Goal: Task Accomplishment & Management: Complete application form

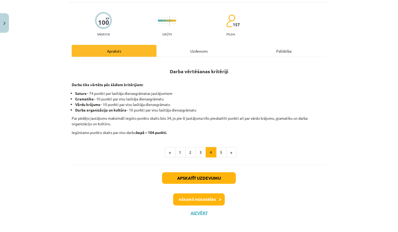
scroll to position [41, 0]
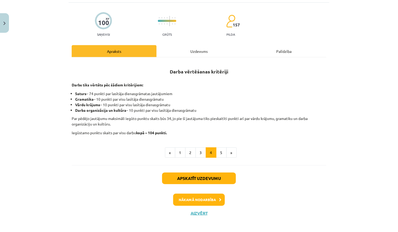
click at [196, 210] on button "Aizvērt" at bounding box center [199, 212] width 20 height 5
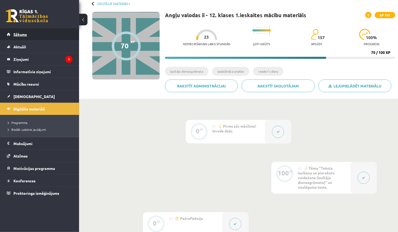
click at [47, 30] on link "Sākums" at bounding box center [40, 34] width 66 height 12
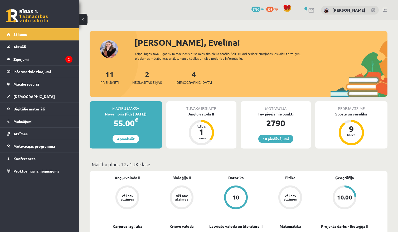
scroll to position [1, 0]
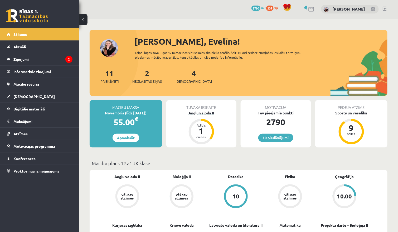
click at [202, 113] on div "Angļu valoda II" at bounding box center [201, 113] width 70 height 6
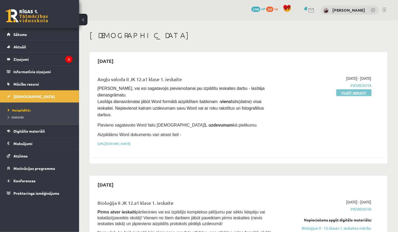
click at [358, 92] on link "Pildīt ieskaiti" at bounding box center [353, 92] width 35 height 7
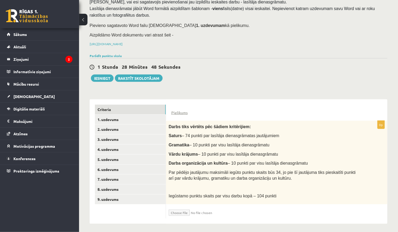
scroll to position [40, 0]
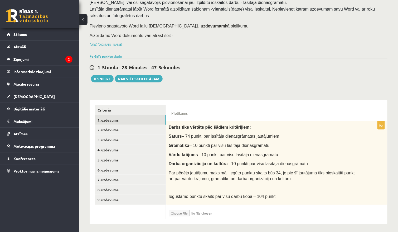
click at [155, 116] on link "1. uzdevums" at bounding box center [130, 120] width 71 height 10
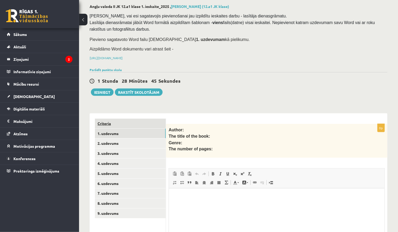
scroll to position [0, 0]
click at [154, 118] on link "Criteria" at bounding box center [130, 123] width 71 height 10
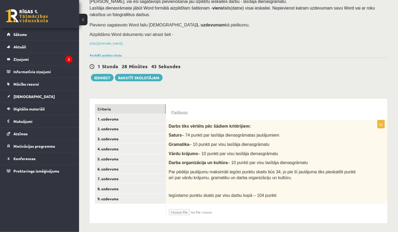
scroll to position [41, 0]
click at [181, 110] on link "Pielikums" at bounding box center [179, 113] width 16 height 6
click at [321, 48] on div "Pārliecinies, vai esi sagatavojis pievienošanai jau izpildītu ieskaites darbu -…" at bounding box center [239, 24] width 298 height 56
click at [182, 211] on input "file" at bounding box center [200, 210] width 63 height 9
type input "**********"
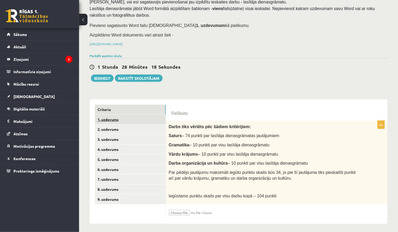
click at [162, 121] on link "1. uzdevums" at bounding box center [130, 119] width 71 height 10
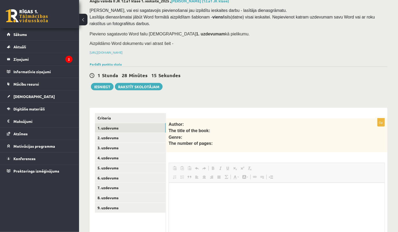
scroll to position [0, 0]
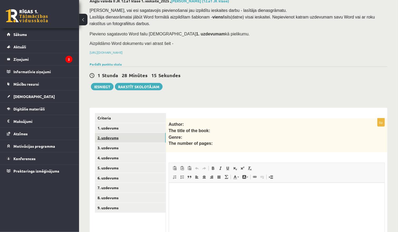
click at [144, 136] on link "2. uzdevums" at bounding box center [130, 138] width 71 height 10
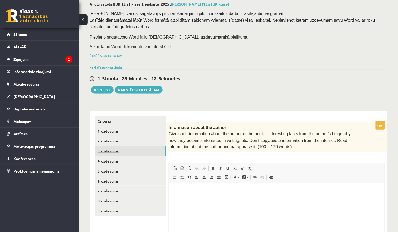
click at [143, 146] on link "3. uzdevums" at bounding box center [130, 151] width 71 height 10
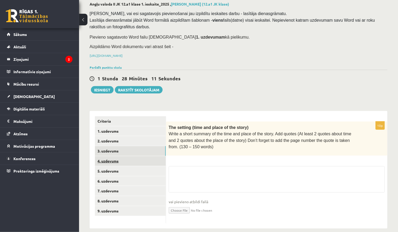
click at [147, 161] on link "4. uzdevums" at bounding box center [130, 161] width 71 height 10
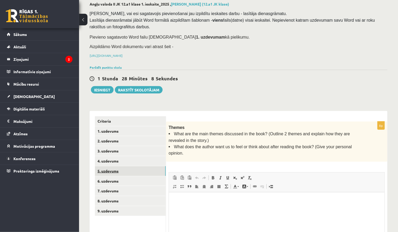
click at [147, 170] on link "5. uzdevums" at bounding box center [130, 171] width 71 height 10
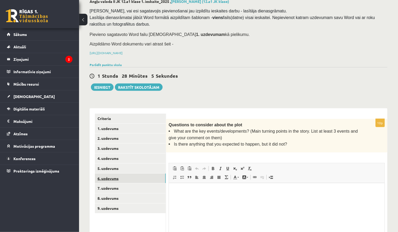
click at [147, 178] on link "6. uzdevums" at bounding box center [130, 178] width 71 height 10
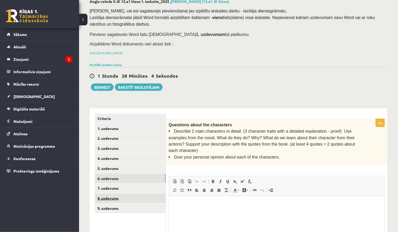
click at [147, 193] on link "8. uzdevums" at bounding box center [130, 198] width 71 height 10
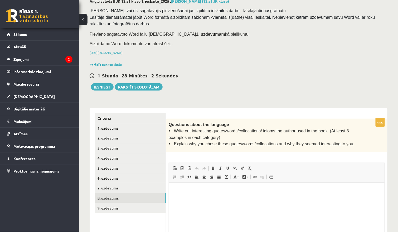
scroll to position [32, 0]
click at [142, 203] on link "9. uzdevums" at bounding box center [130, 208] width 71 height 10
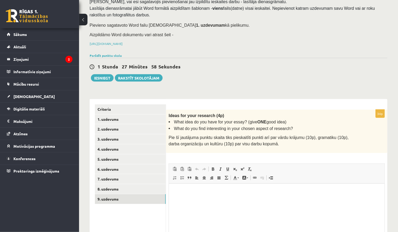
scroll to position [41, 0]
click at [141, 117] on link "1. uzdevums" at bounding box center [130, 119] width 71 height 10
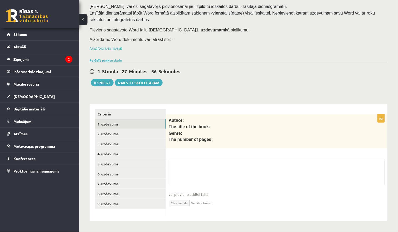
scroll to position [32, 0]
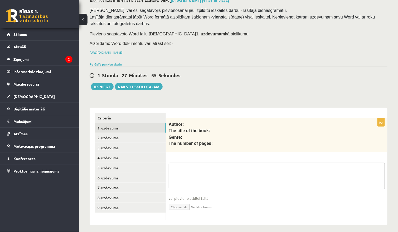
click at [189, 169] on textarea at bounding box center [277, 175] width 216 height 26
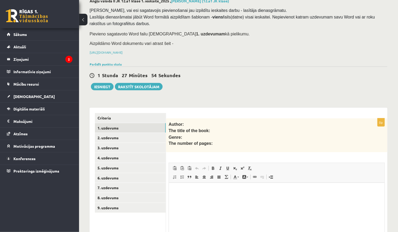
scroll to position [0, 0]
click at [182, 192] on p "Rich Text Editor, wiswyg-editor-user-answer-47433942739120" at bounding box center [276, 191] width 205 height 6
drag, startPoint x: 175, startPoint y: 190, endPoint x: 238, endPoint y: 192, distance: 62.8
click at [238, 192] on p "**********" at bounding box center [276, 190] width 205 height 5
copy p "**********"
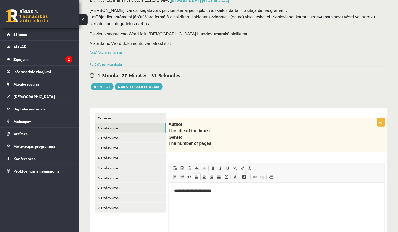
click at [236, 193] on html "**********" at bounding box center [277, 190] width 216 height 16
click at [120, 138] on link "2. uzdevums" at bounding box center [130, 138] width 71 height 10
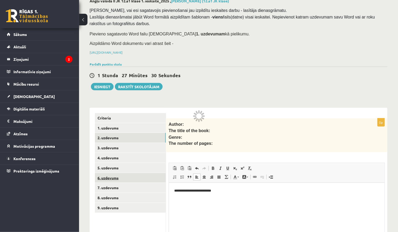
scroll to position [29, 0]
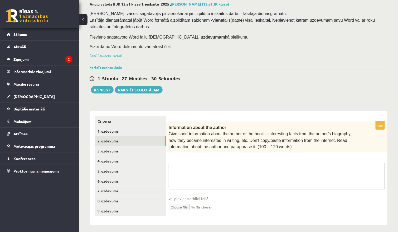
click at [189, 175] on textarea at bounding box center [277, 176] width 216 height 26
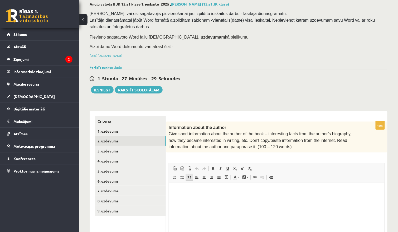
scroll to position [0, 0]
click at [181, 191] on p "Rich Text Editor, wiswyg-editor-user-answer-47433908290140" at bounding box center [276, 191] width 205 height 6
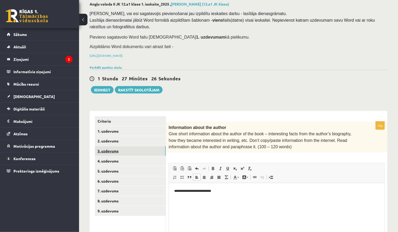
click at [145, 149] on link "3. uzdevums" at bounding box center [130, 151] width 71 height 10
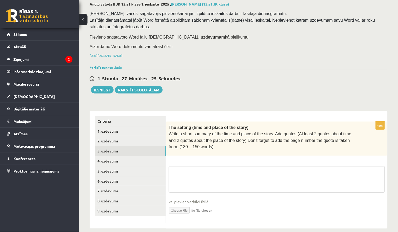
click at [199, 181] on textarea at bounding box center [277, 179] width 216 height 26
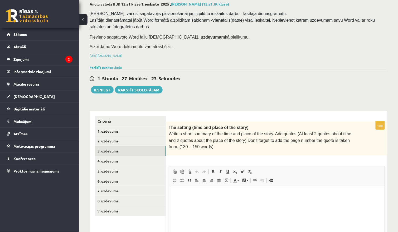
click at [194, 196] on html at bounding box center [277, 194] width 216 height 16
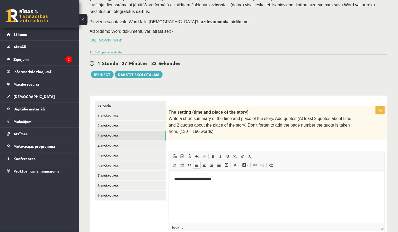
scroll to position [51, 0]
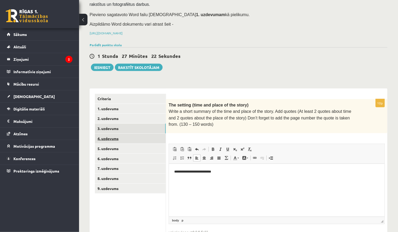
click at [140, 136] on link "4. uzdevums" at bounding box center [130, 138] width 71 height 10
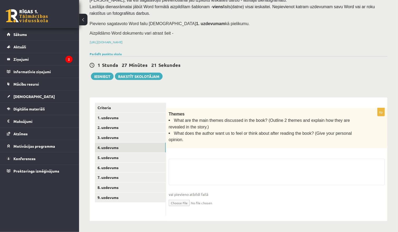
scroll to position [37, 0]
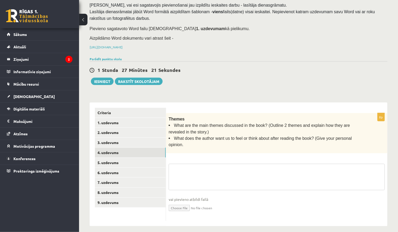
click at [202, 170] on textarea at bounding box center [277, 176] width 216 height 26
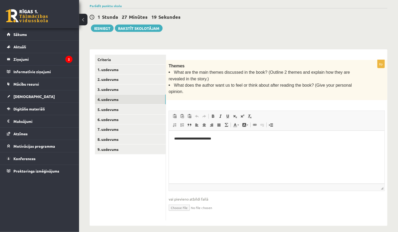
scroll to position [90, 0]
click at [160, 105] on link "5. uzdevums" at bounding box center [130, 110] width 71 height 10
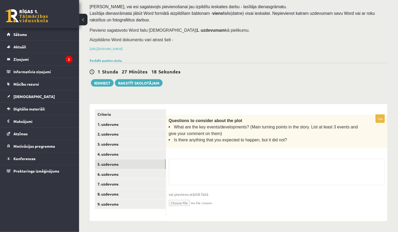
scroll to position [32, 0]
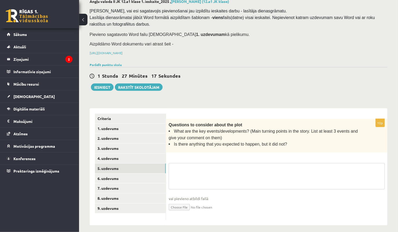
click at [203, 172] on textarea at bounding box center [277, 176] width 216 height 26
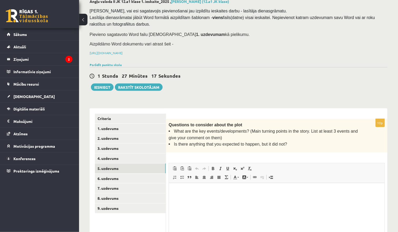
scroll to position [0, 0]
click at [196, 189] on p "Rich Text Editor, wiswyg-editor-user-answer-47433811773760" at bounding box center [276, 191] width 205 height 6
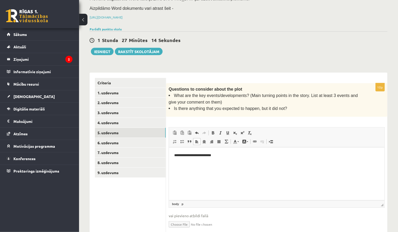
scroll to position [70, 0]
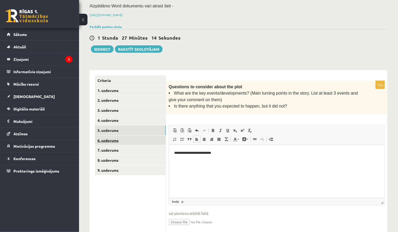
click at [150, 136] on link "6. uzdevums" at bounding box center [130, 140] width 71 height 10
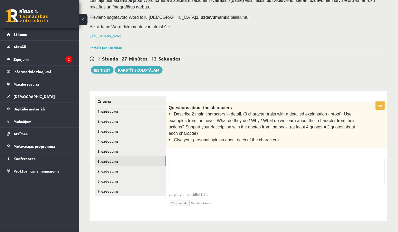
scroll to position [43, 0]
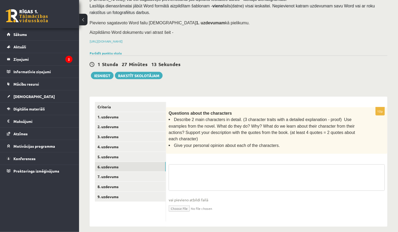
click at [191, 169] on textarea at bounding box center [277, 177] width 216 height 26
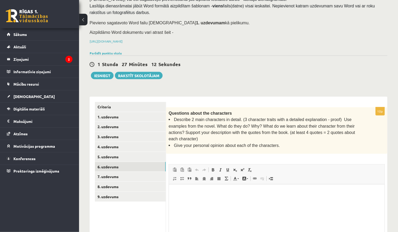
scroll to position [0, 0]
click at [190, 200] on html at bounding box center [277, 192] width 216 height 16
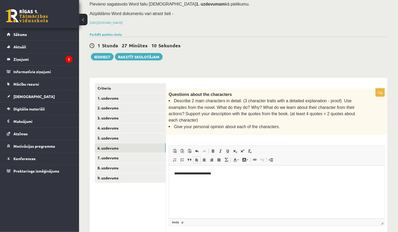
scroll to position [65, 0]
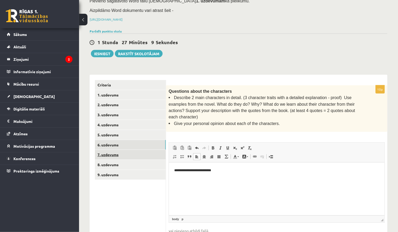
click at [148, 152] on link "7. uzdevums" at bounding box center [130, 155] width 71 height 10
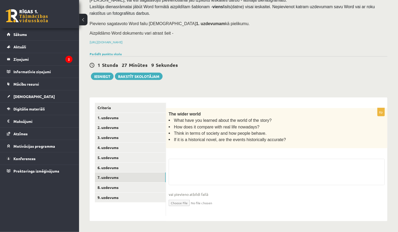
scroll to position [37, 0]
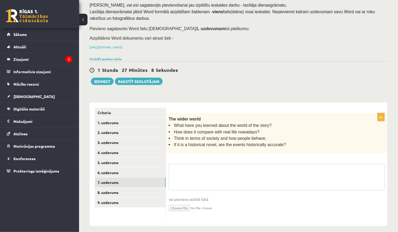
click at [193, 178] on textarea at bounding box center [277, 176] width 216 height 26
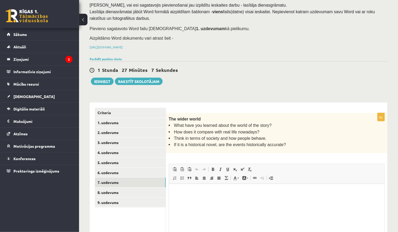
scroll to position [0, 0]
click at [193, 178] on span "Insert/Remove Numbered List Insert/Remove Bulleted List Block Quote Align Left …" at bounding box center [201, 178] width 60 height 9
click at [191, 193] on p "Rich Text Editor, wiswyg-editor-user-answer-47433869272900" at bounding box center [276, 192] width 205 height 6
click at [152, 193] on link "8. uzdevums" at bounding box center [130, 192] width 71 height 10
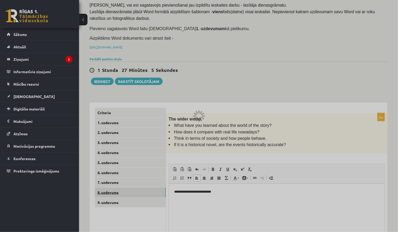
scroll to position [32, 0]
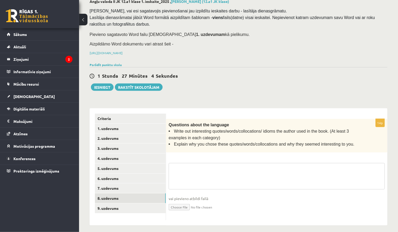
click at [183, 176] on textarea at bounding box center [277, 176] width 216 height 26
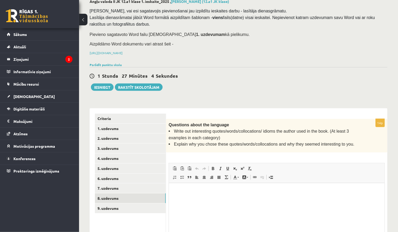
scroll to position [0, 0]
click at [185, 199] on html at bounding box center [277, 191] width 216 height 16
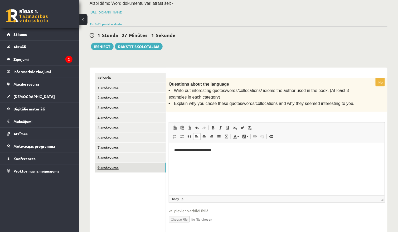
click at [143, 168] on link "9. uzdevums" at bounding box center [130, 167] width 71 height 10
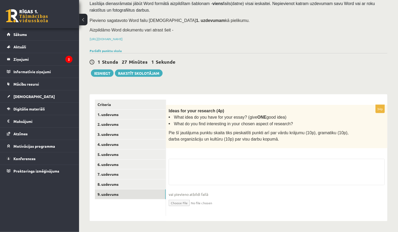
scroll to position [41, 0]
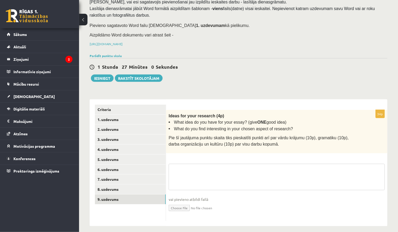
click at [204, 175] on textarea at bounding box center [277, 176] width 216 height 26
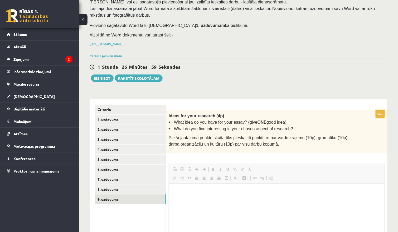
scroll to position [0, 0]
click at [197, 199] on html at bounding box center [277, 191] width 216 height 16
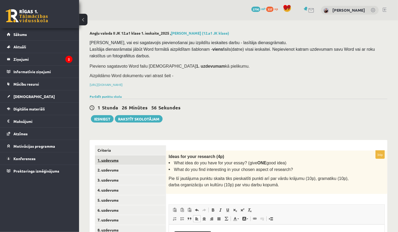
click at [147, 158] on link "1. uzdevums" at bounding box center [130, 160] width 71 height 10
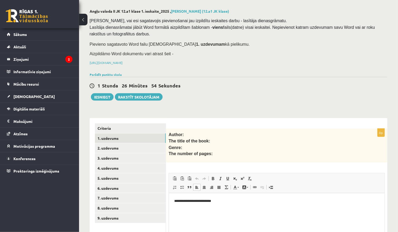
click at [245, 207] on html "**********" at bounding box center [277, 201] width 216 height 16
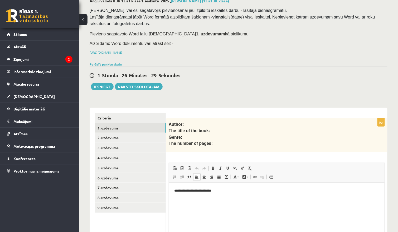
scroll to position [38, 0]
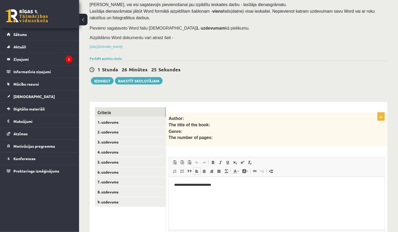
click at [157, 110] on link "Criteria" at bounding box center [130, 112] width 71 height 10
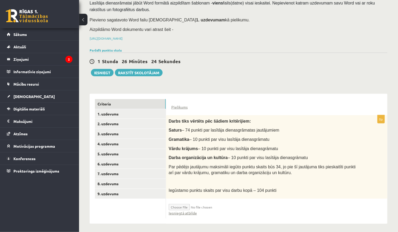
scroll to position [46, 0]
click at [190, 211] on link "Iesniegtā atbilde" at bounding box center [183, 213] width 28 height 6
click at [105, 73] on button "Iesniegt" at bounding box center [102, 72] width 23 height 7
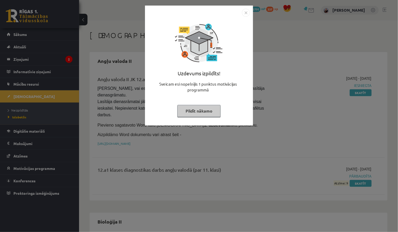
click at [205, 113] on button "Pildīt nākamo" at bounding box center [198, 111] width 43 height 12
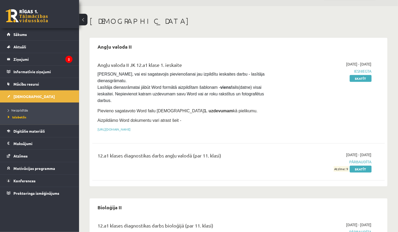
scroll to position [15, 0]
click at [61, 36] on link "Sākums" at bounding box center [40, 34] width 66 height 12
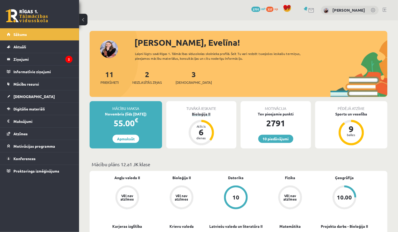
click at [201, 113] on div "Bioloģija II" at bounding box center [201, 114] width 70 height 6
